Goal: Subscribe to service/newsletter

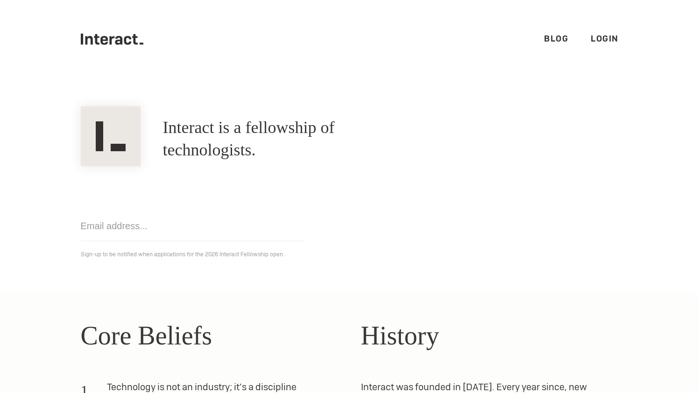
click at [149, 236] on input "email" at bounding box center [193, 226] width 224 height 30
click at [550, 38] on link "Blog" at bounding box center [556, 38] width 24 height 11
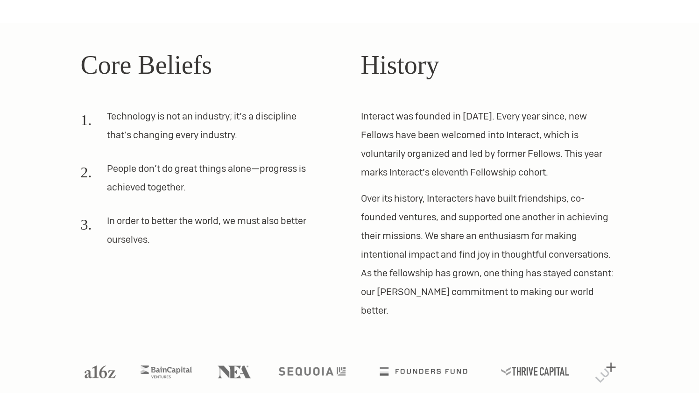
click at [355, 239] on div "Core Beliefs Technology is not an industry; it’s a discipline that’s changing e…" at bounding box center [350, 182] width 560 height 275
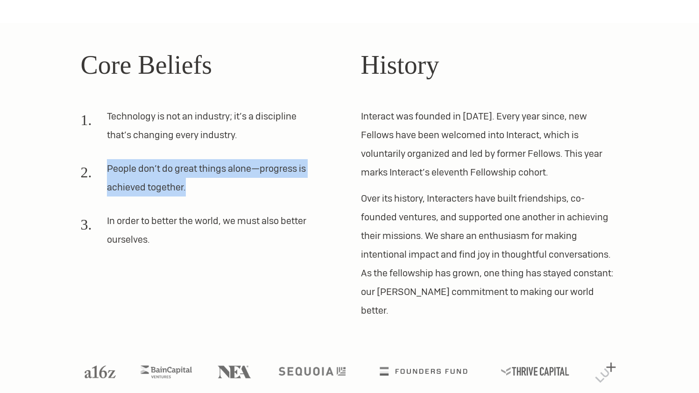
drag, startPoint x: 100, startPoint y: 166, endPoint x: 193, endPoint y: 195, distance: 97.8
click at [193, 195] on li "People don’t do great things alone—progress is achieved together." at bounding box center [198, 181] width 235 height 45
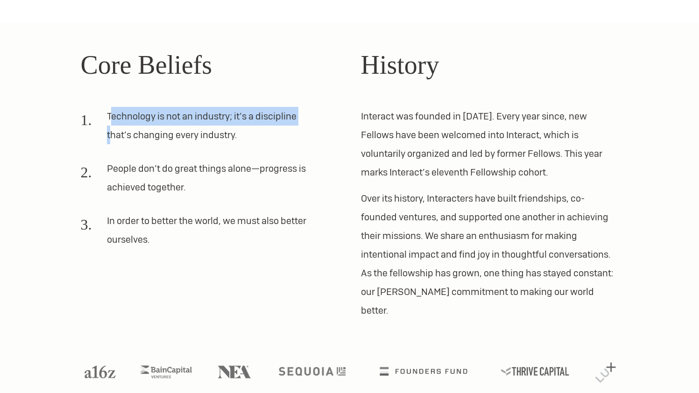
drag, startPoint x: 109, startPoint y: 110, endPoint x: 110, endPoint y: 145, distance: 35.0
click at [109, 142] on li "Technology is not an industry; it’s a discipline that’s changing every industry." at bounding box center [198, 129] width 235 height 45
drag, startPoint x: 101, startPoint y: 101, endPoint x: 105, endPoint y: 140, distance: 38.9
click at [105, 139] on div "Core Beliefs Technology is not an industry; it’s a discipline that’s changing e…" at bounding box center [210, 182] width 258 height 275
drag, startPoint x: 104, startPoint y: 111, endPoint x: 106, endPoint y: 154, distance: 43.5
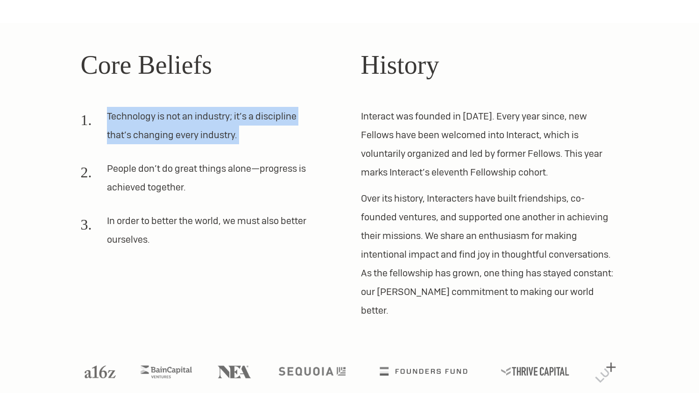
click at [106, 154] on ol "Technology is not an industry; it’s a discipline that’s changing every industry…" at bounding box center [210, 181] width 258 height 149
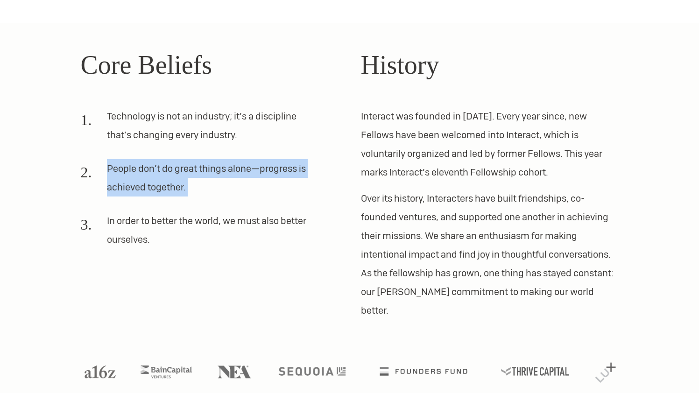
drag, startPoint x: 108, startPoint y: 170, endPoint x: 108, endPoint y: 212, distance: 42.0
click at [108, 212] on ol "Technology is not an industry; it’s a discipline that’s changing every industry…" at bounding box center [210, 181] width 258 height 149
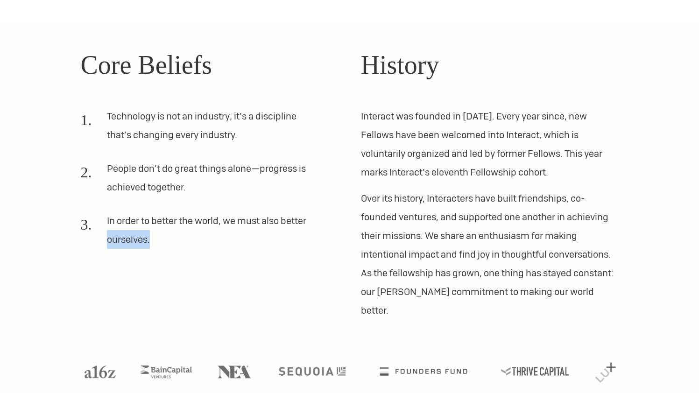
drag, startPoint x: 106, startPoint y: 239, endPoint x: 104, endPoint y: 290, distance: 50.5
click at [104, 287] on div "Core Beliefs Technology is not an industry; it’s a discipline that’s changing e…" at bounding box center [210, 182] width 258 height 275
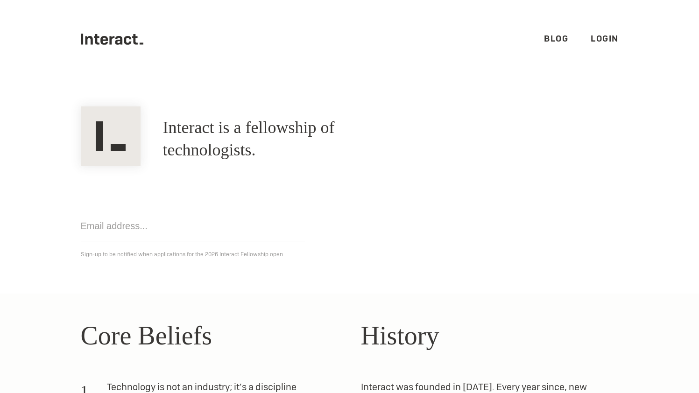
click at [172, 211] on input "email" at bounding box center [193, 226] width 224 height 30
click at [215, 137] on h1 "Interact is a fellowship of technologists." at bounding box center [289, 139] width 252 height 45
click at [155, 223] on input "email" at bounding box center [193, 226] width 224 height 30
type input "degtrdg@gmail.com"
click input "Get notified" at bounding box center [0, 0] width 0 height 0
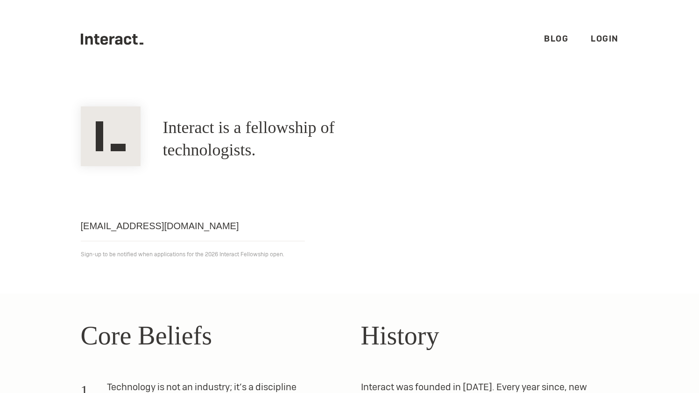
click at [610, 24] on ul ".cls-1{fill:#33312f;} interact-brand-logotype-black Blog Login" at bounding box center [350, 39] width 538 height 78
click at [606, 35] on link "Login" at bounding box center [605, 38] width 28 height 11
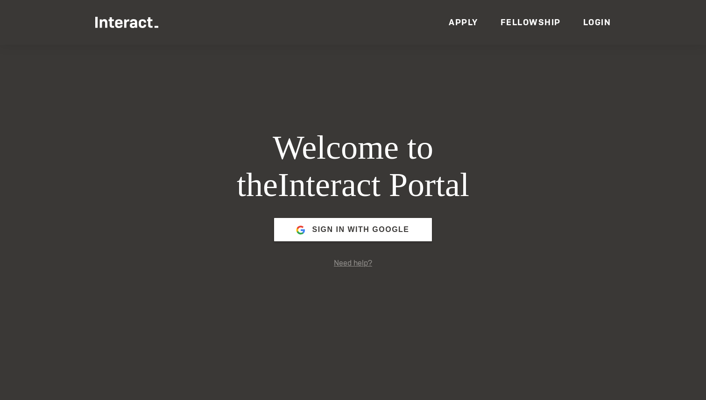
click at [354, 266] on link "Need help?" at bounding box center [353, 263] width 38 height 10
click at [356, 264] on link "Need help?" at bounding box center [353, 263] width 38 height 10
click at [430, 320] on div "Welcome to the Interact Portal Sign in with Google Need help?" at bounding box center [353, 200] width 359 height 400
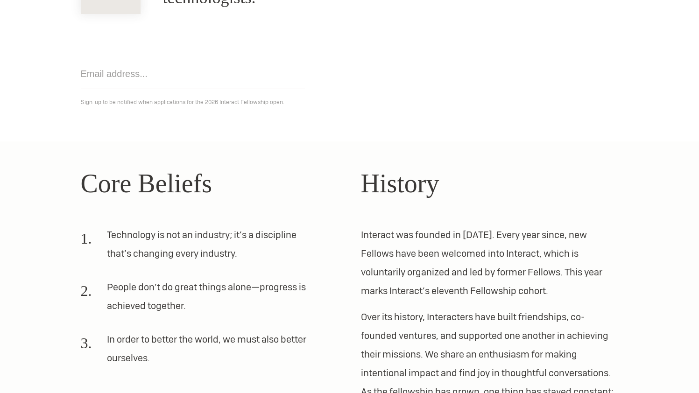
scroll to position [271, 0]
